Goal: Transaction & Acquisition: Subscribe to service/newsletter

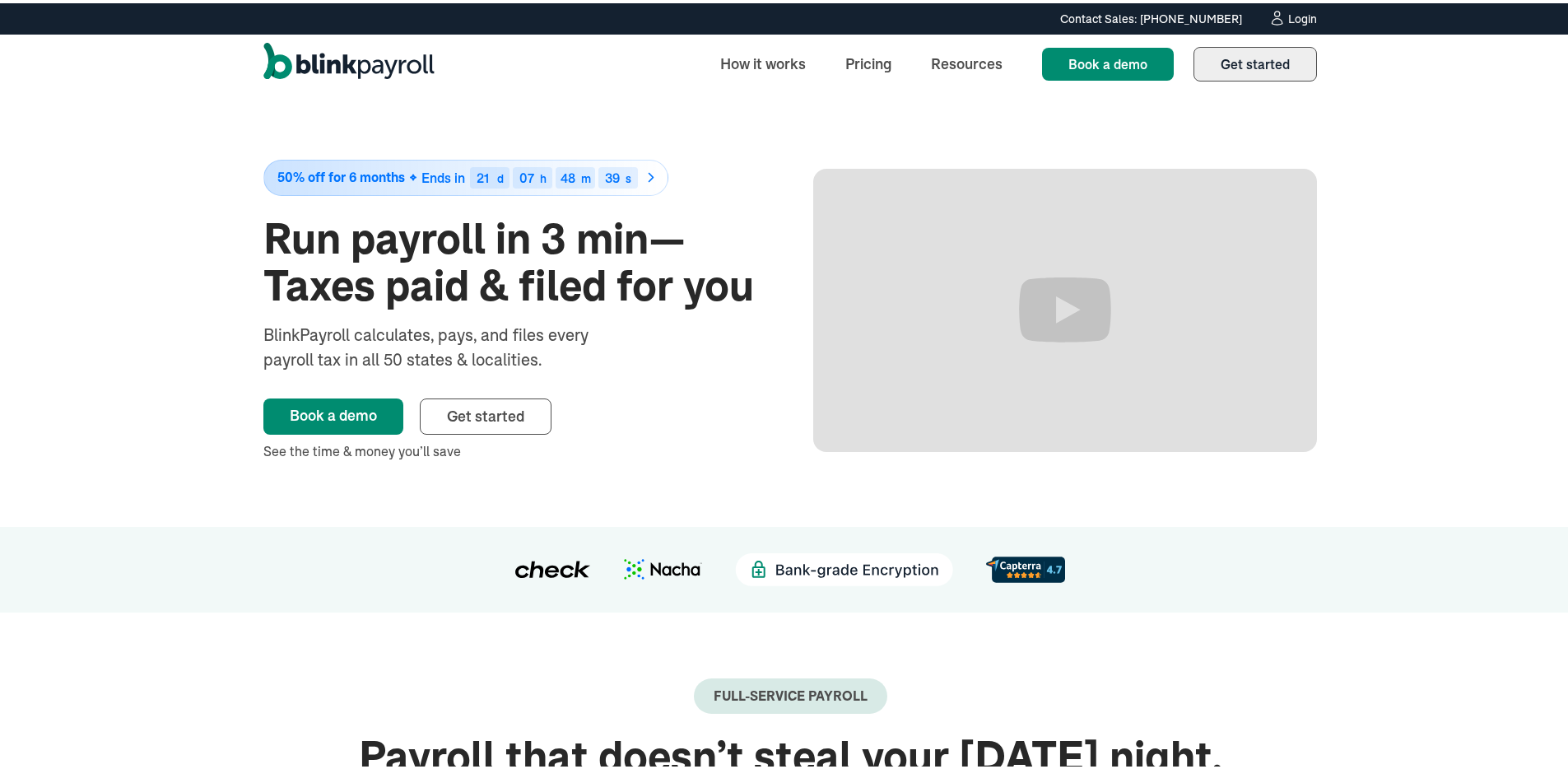
click at [1283, 63] on span "Get started" at bounding box center [1255, 60] width 69 height 17
